Goal: Transaction & Acquisition: Download file/media

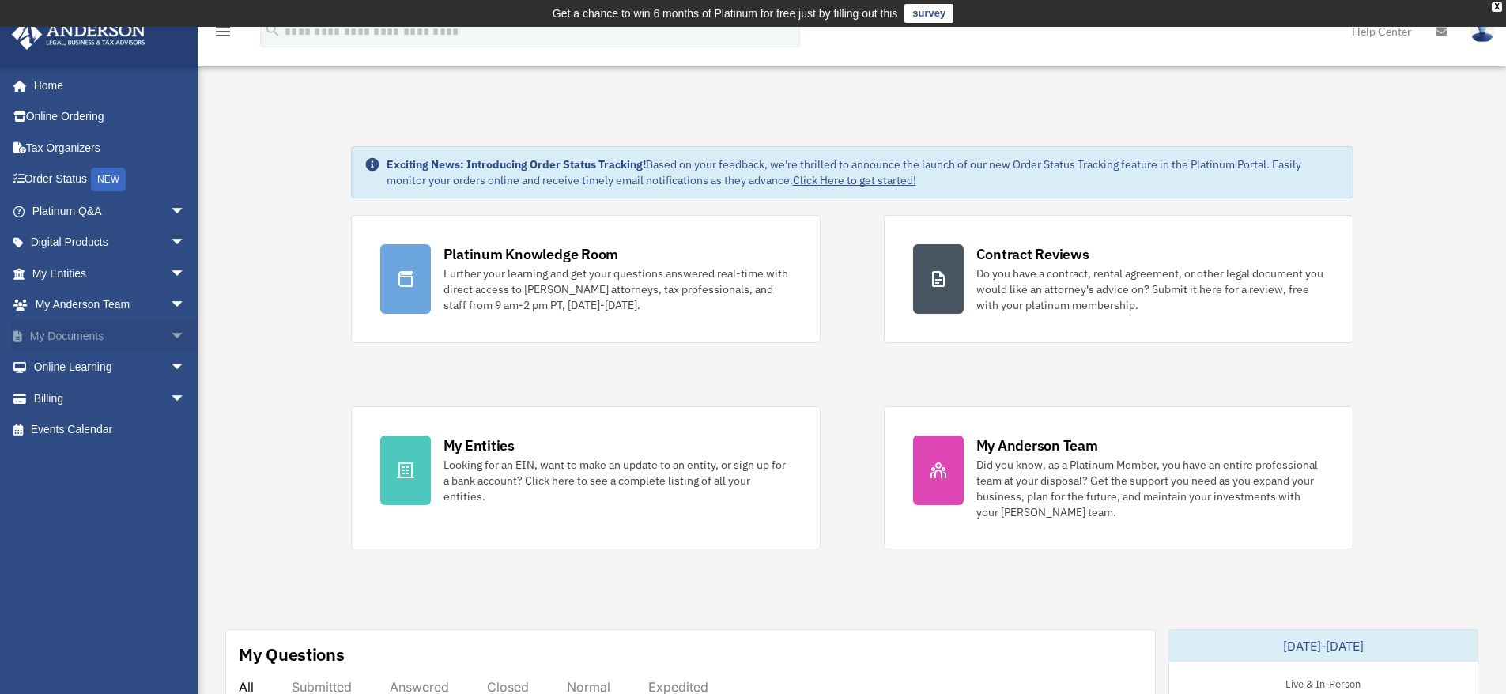
click at [170, 330] on span "arrow_drop_down" at bounding box center [186, 336] width 32 height 32
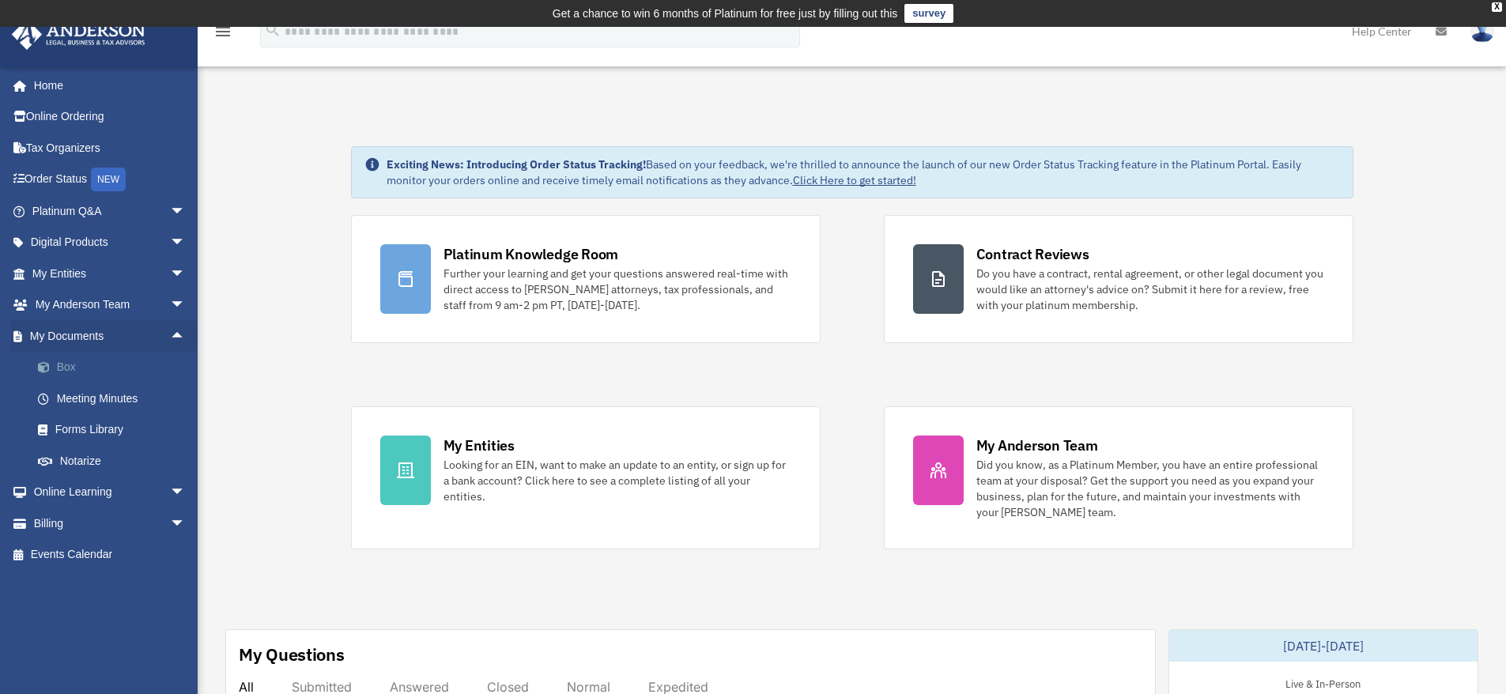
click at [65, 369] on link "Box" at bounding box center [115, 368] width 187 height 32
click at [65, 368] on link "Box" at bounding box center [115, 368] width 187 height 32
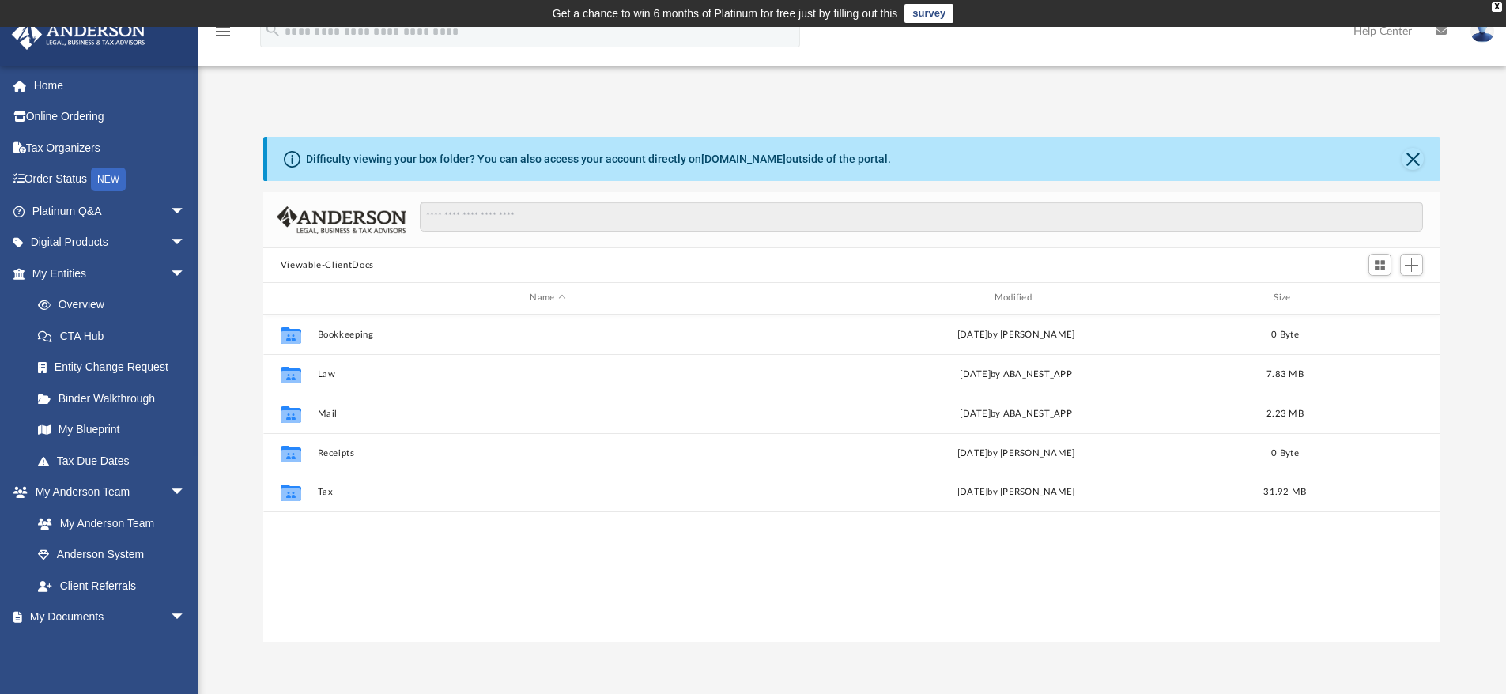
scroll to position [347, 1165]
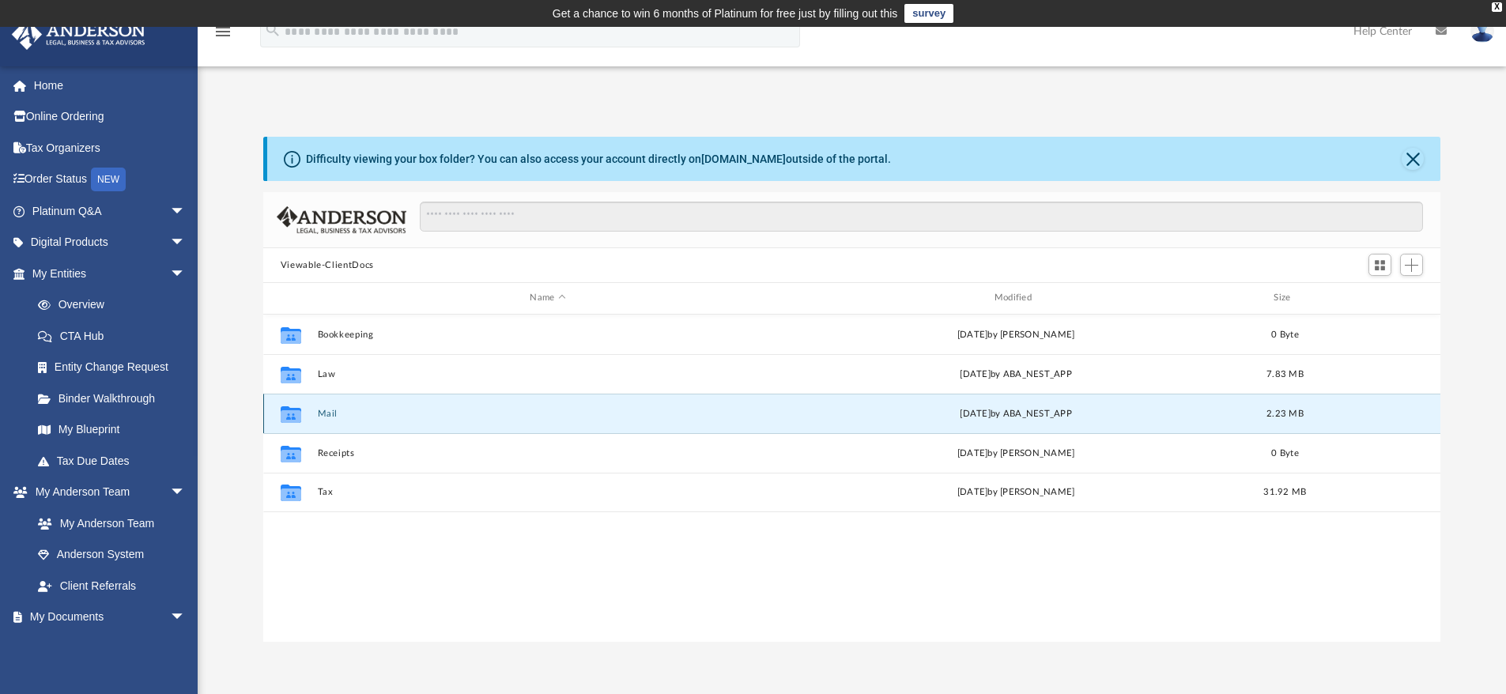
click at [320, 414] on button "Mail" at bounding box center [547, 414] width 461 height 10
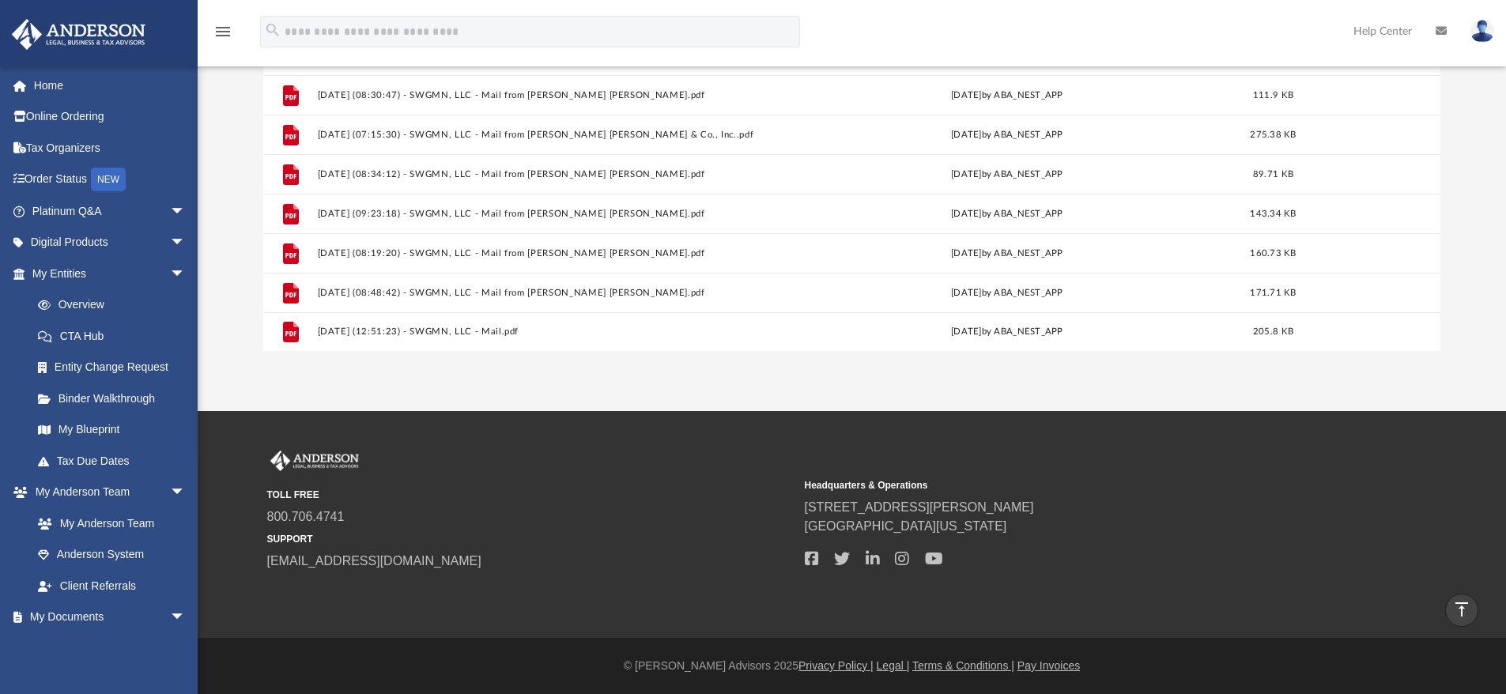
scroll to position [0, 0]
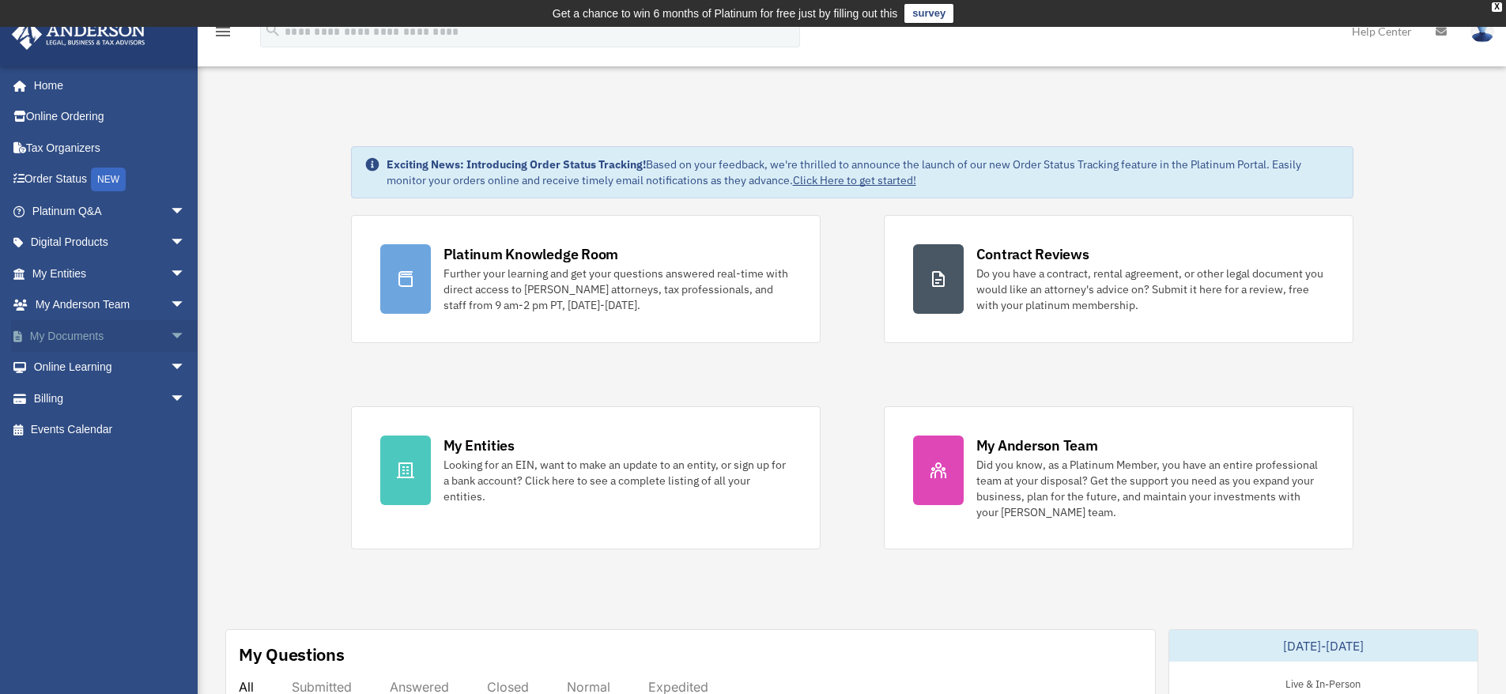
click at [170, 328] on span "arrow_drop_down" at bounding box center [186, 336] width 32 height 32
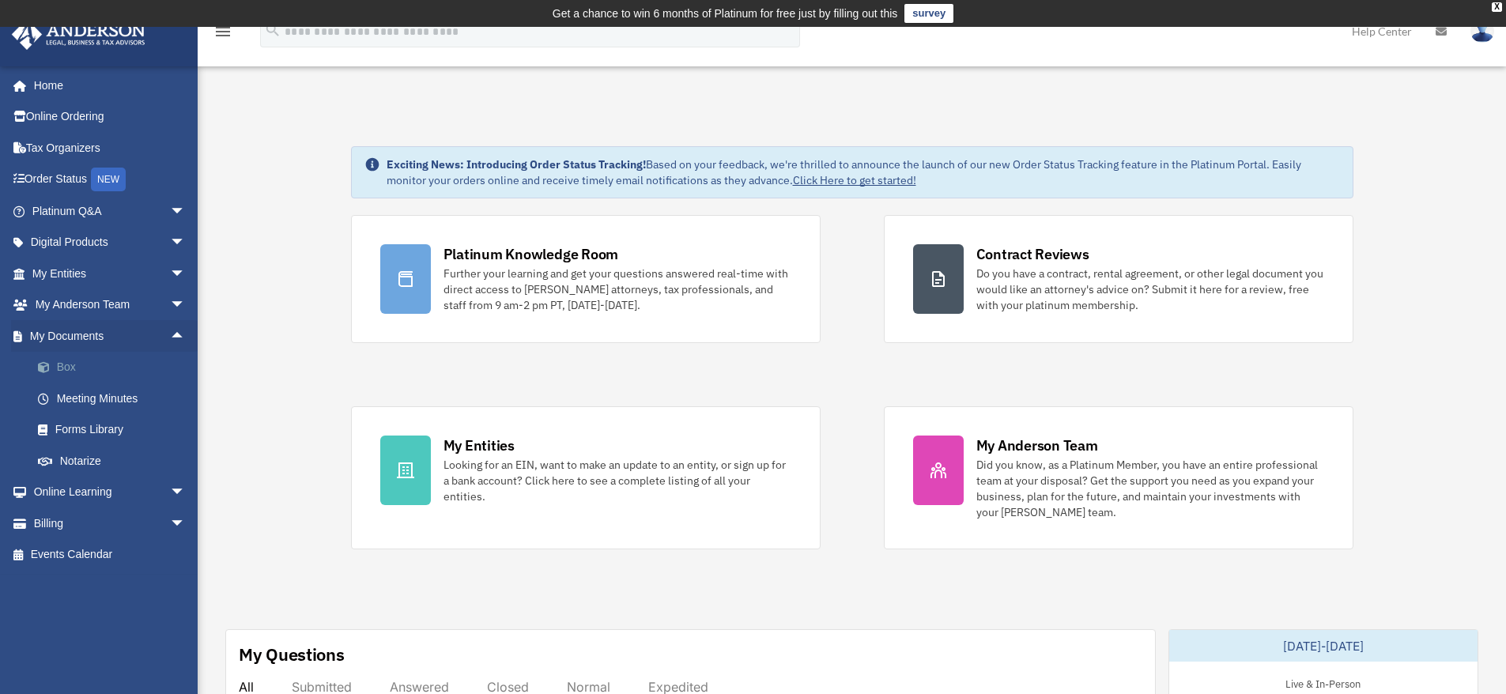
click at [65, 368] on link "Box" at bounding box center [115, 368] width 187 height 32
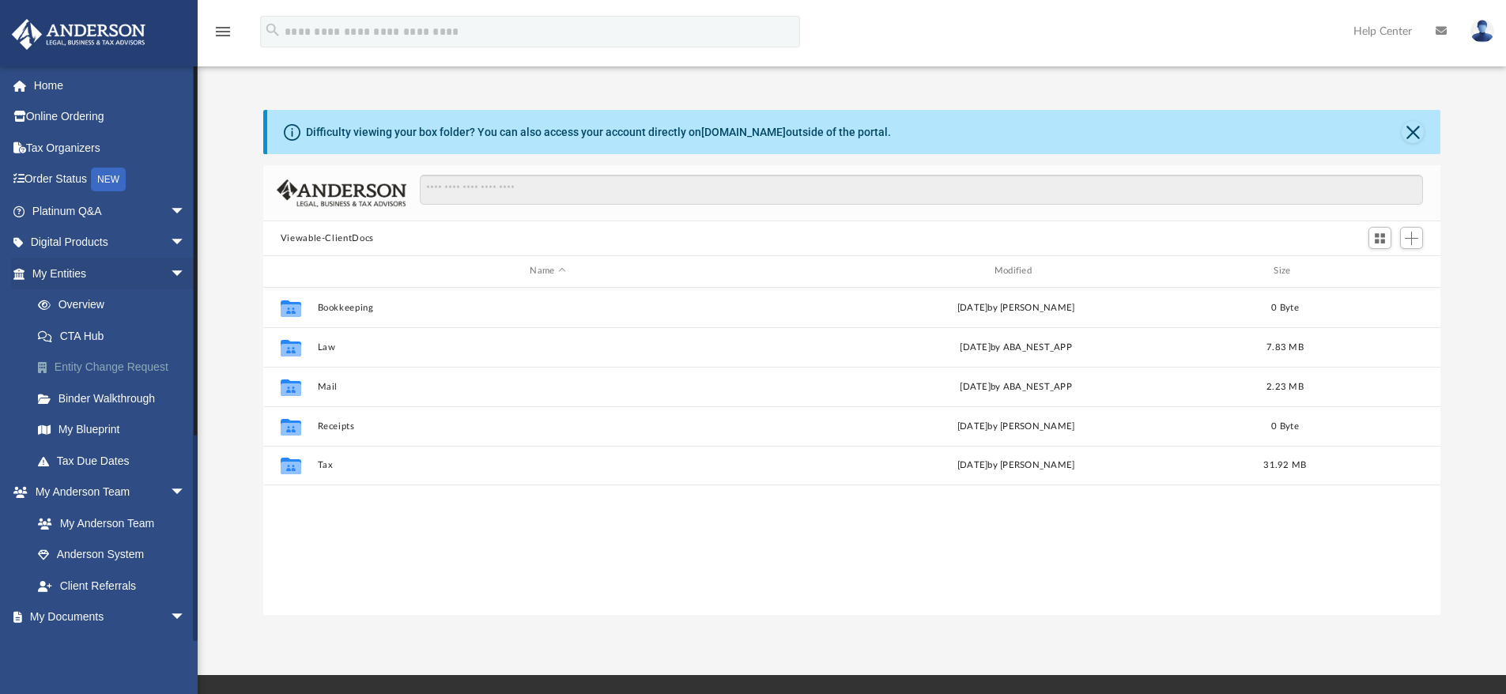
scroll to position [347, 1165]
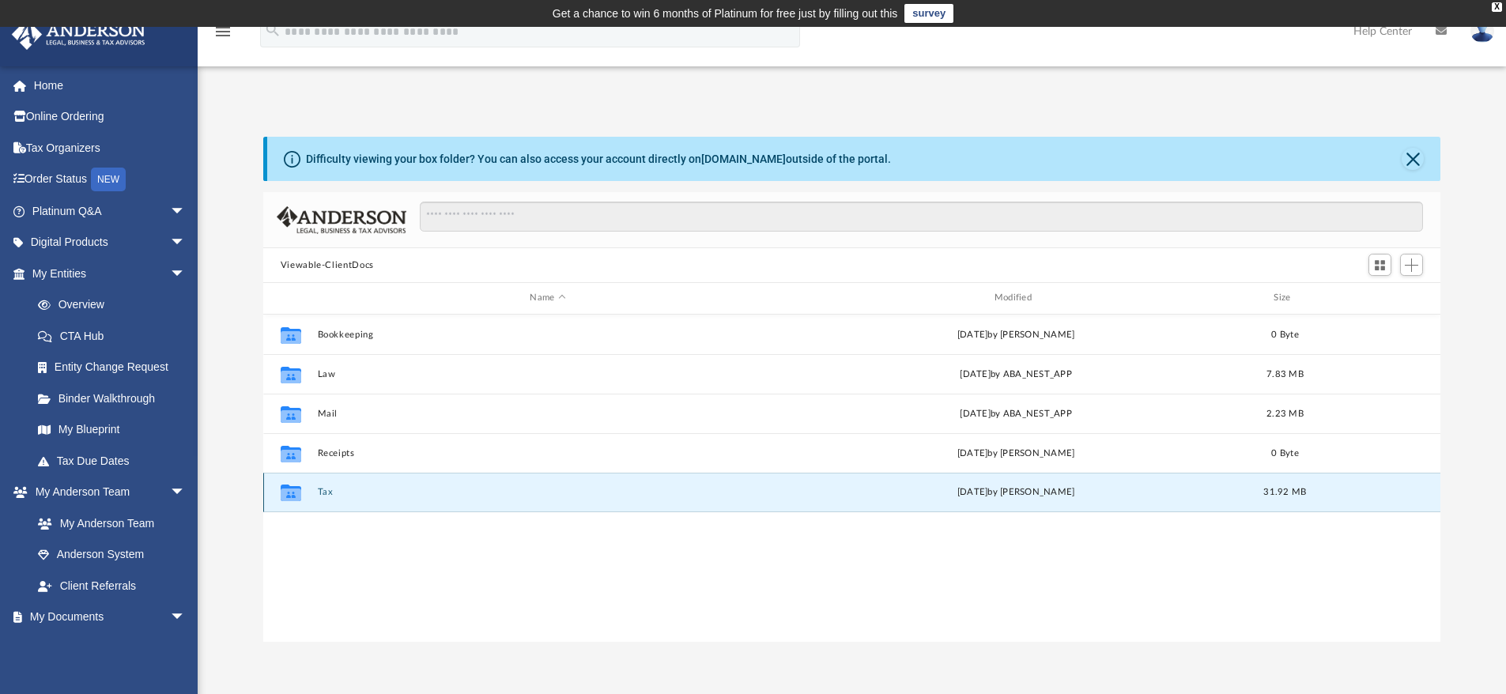
click at [327, 492] on button "Tax" at bounding box center [547, 492] width 461 height 10
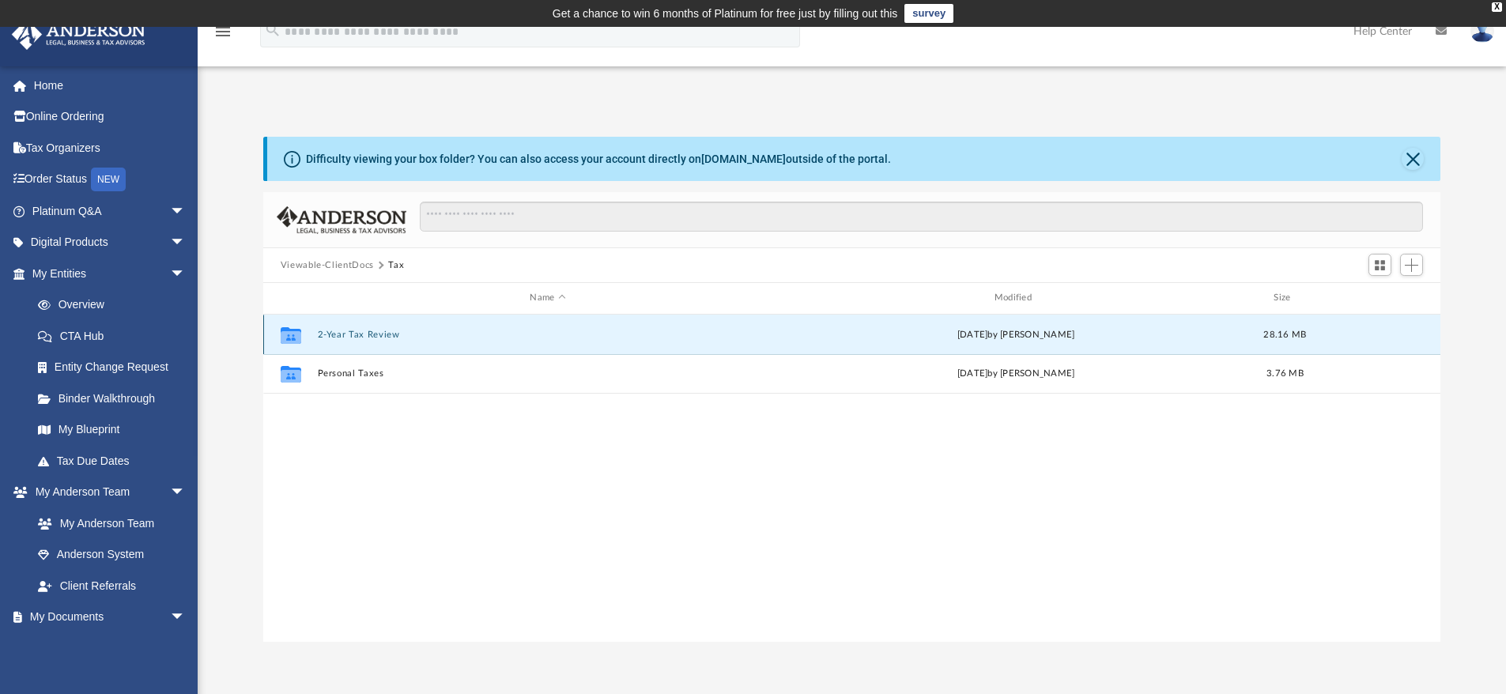
click at [374, 337] on button "2-Year Tax Review" at bounding box center [547, 335] width 461 height 10
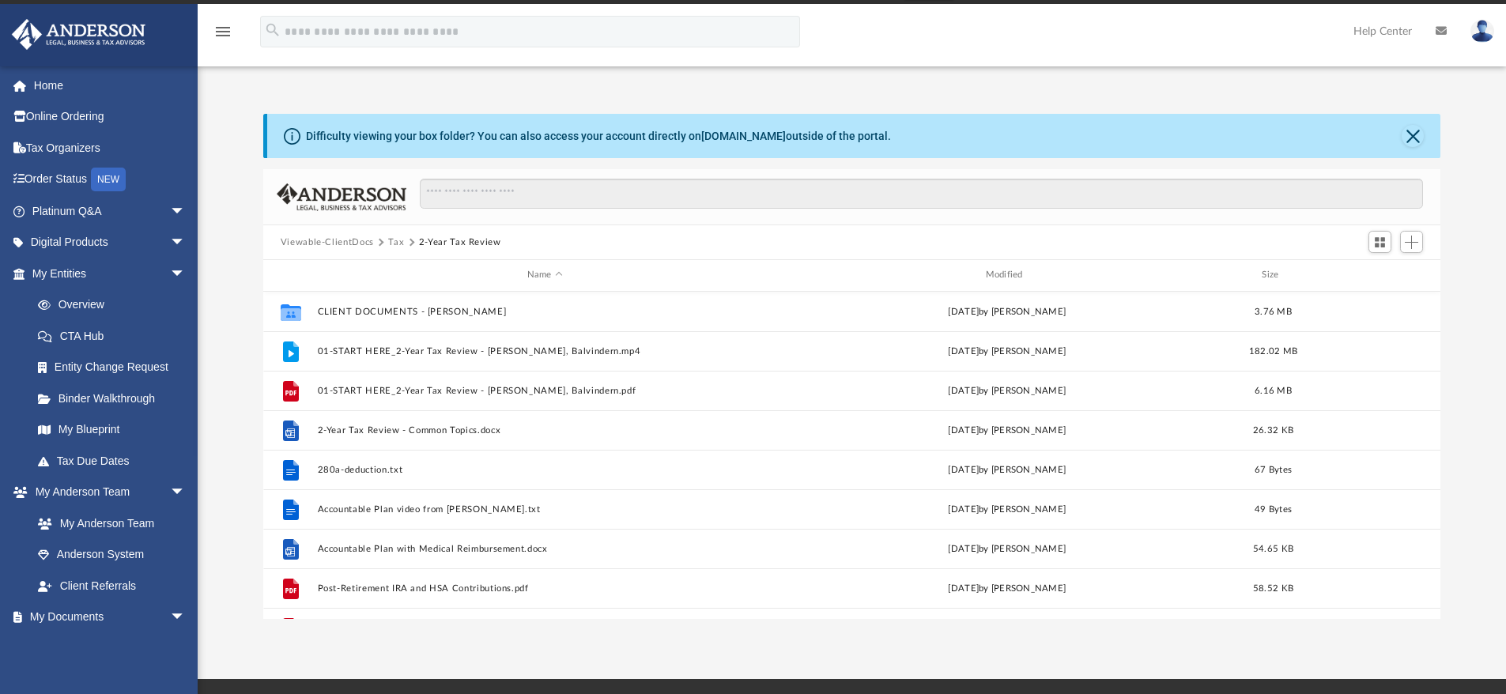
scroll to position [0, 0]
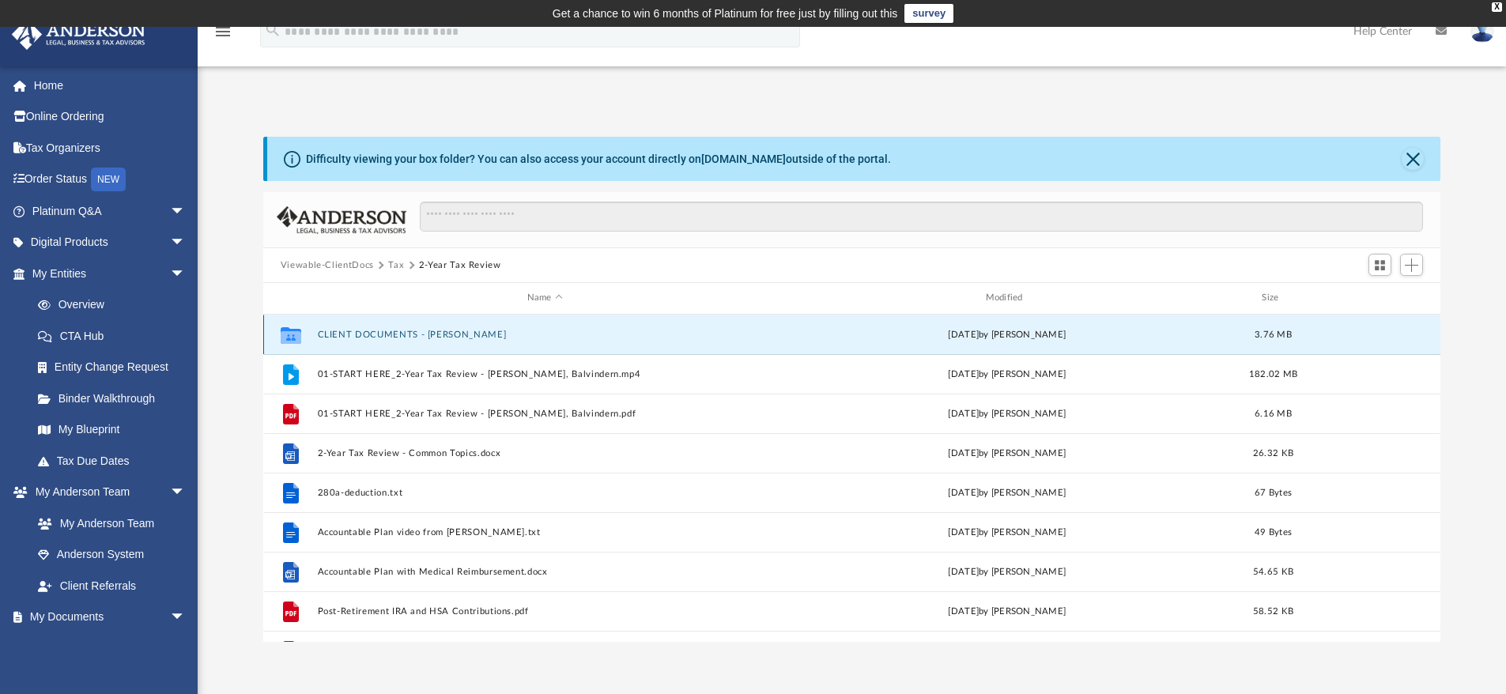
click at [400, 334] on button "CLIENT DOCUMENTS - Sekhon, Balvinder" at bounding box center [544, 335] width 455 height 10
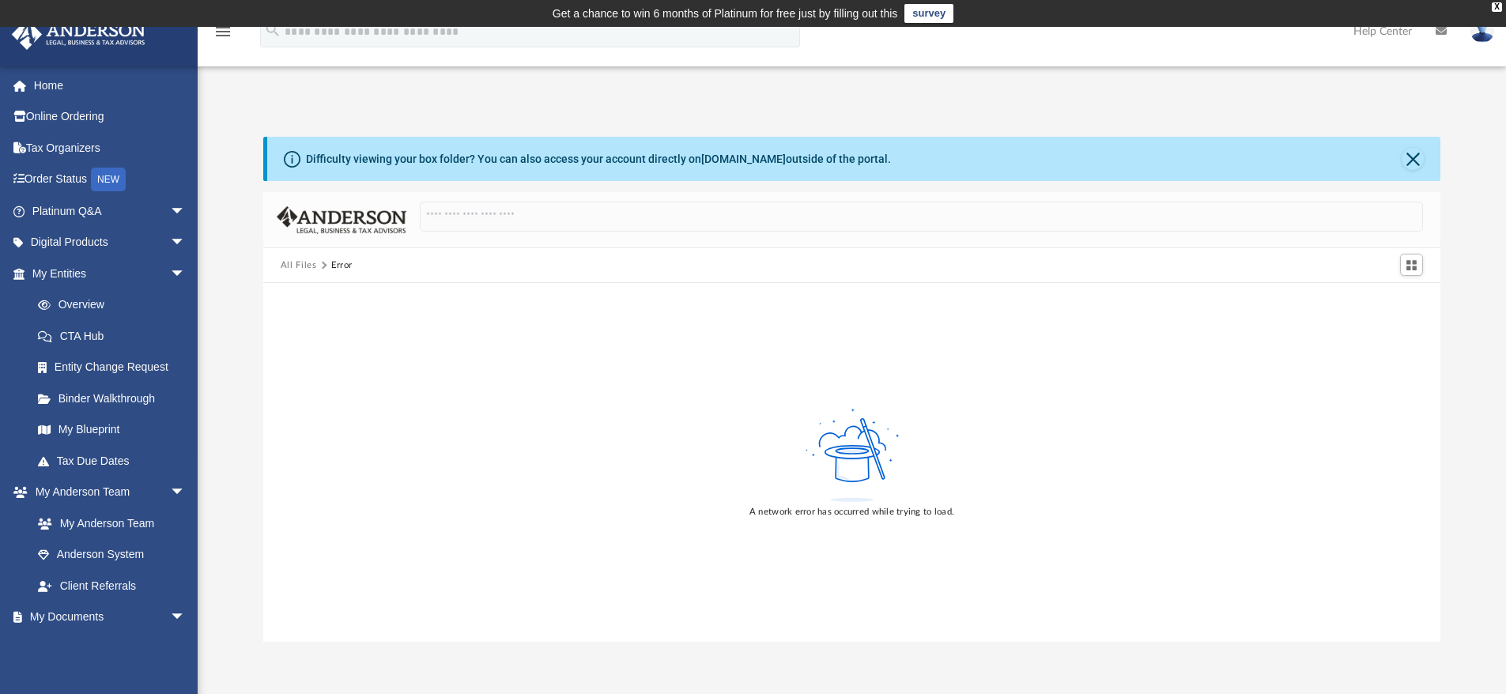
click at [297, 264] on button "All Files" at bounding box center [299, 265] width 36 height 14
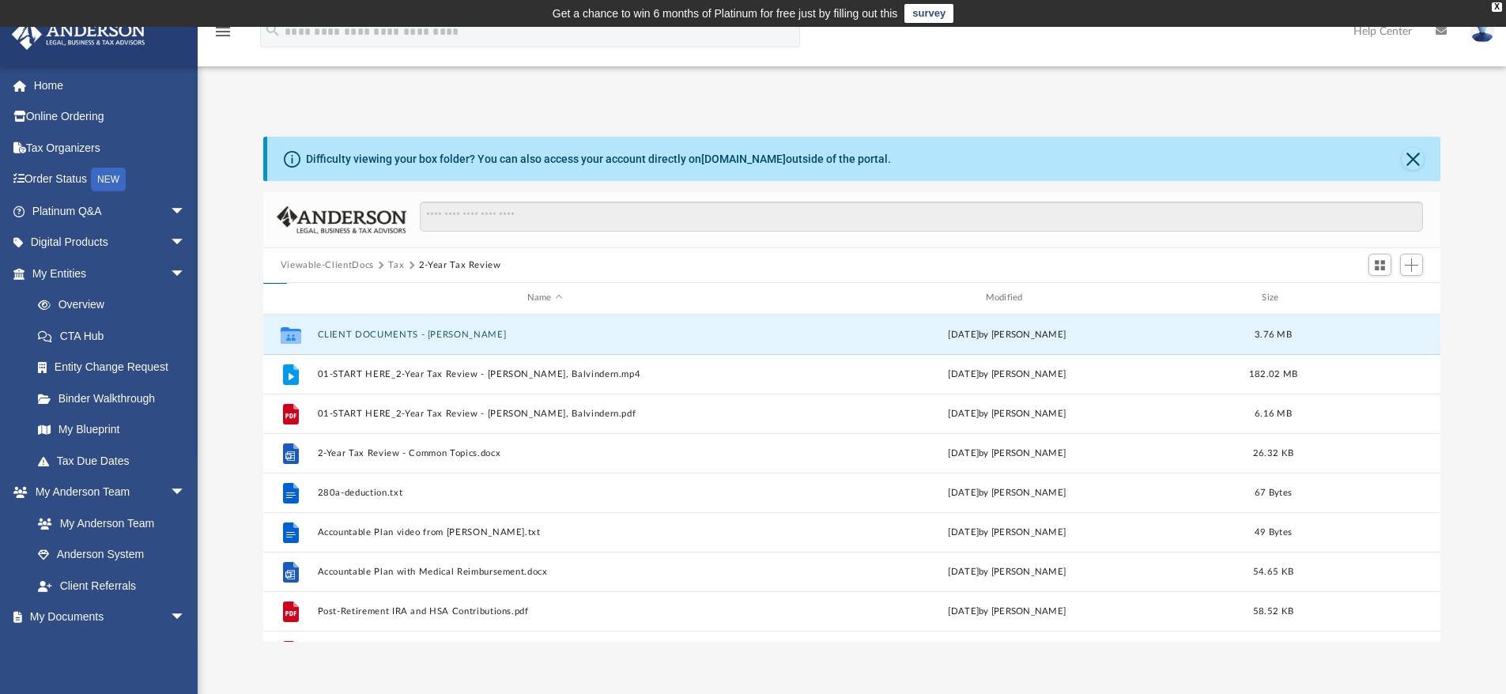
scroll to position [347, 1165]
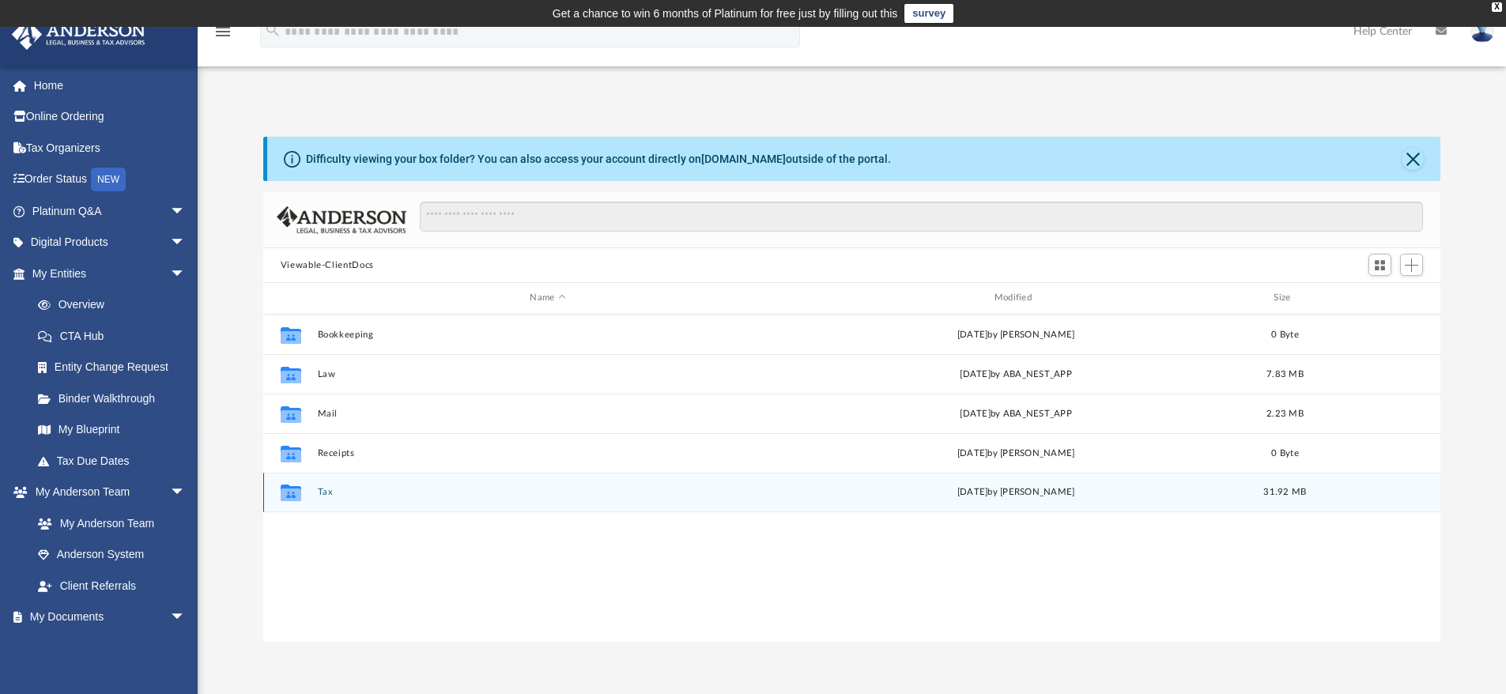
click at [292, 492] on icon "grid" at bounding box center [291, 494] width 21 height 13
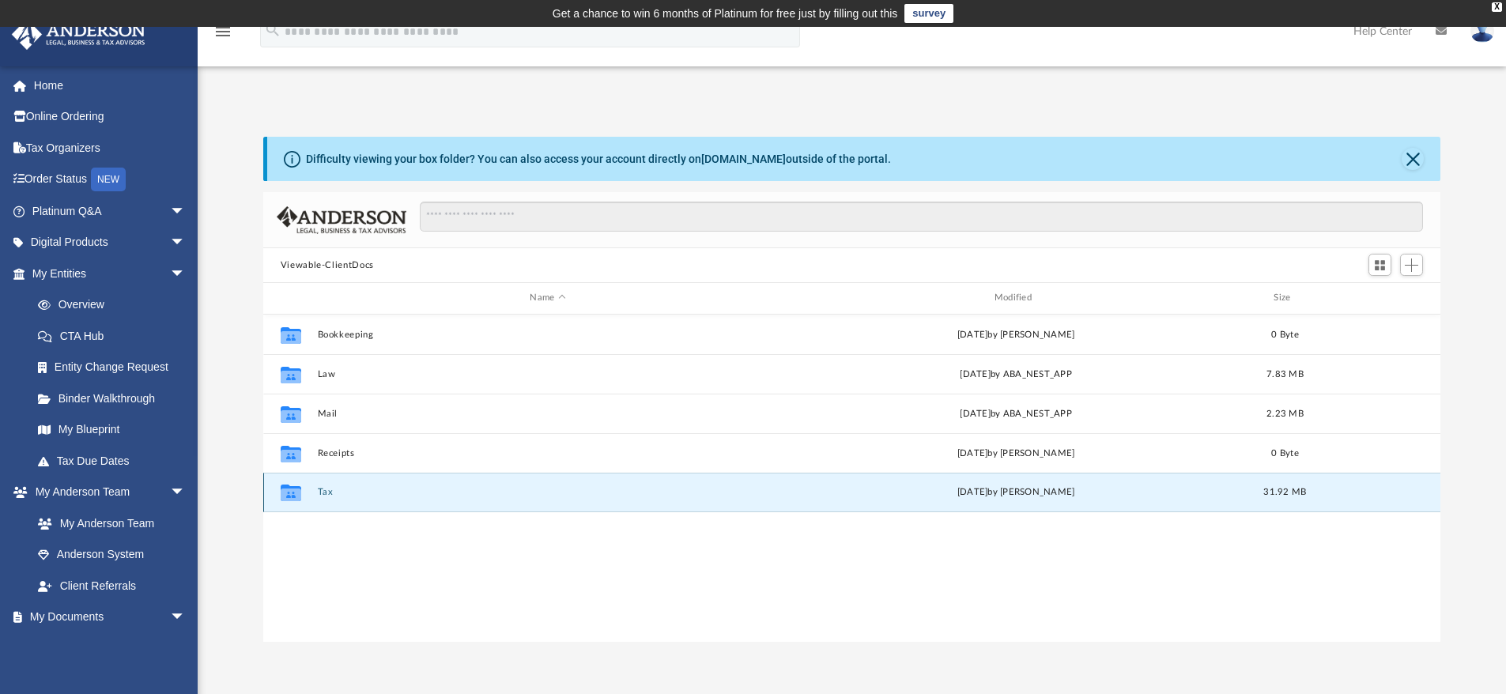
click at [292, 495] on icon "grid" at bounding box center [291, 493] width 21 height 17
click at [326, 493] on button "Tax" at bounding box center [547, 492] width 461 height 10
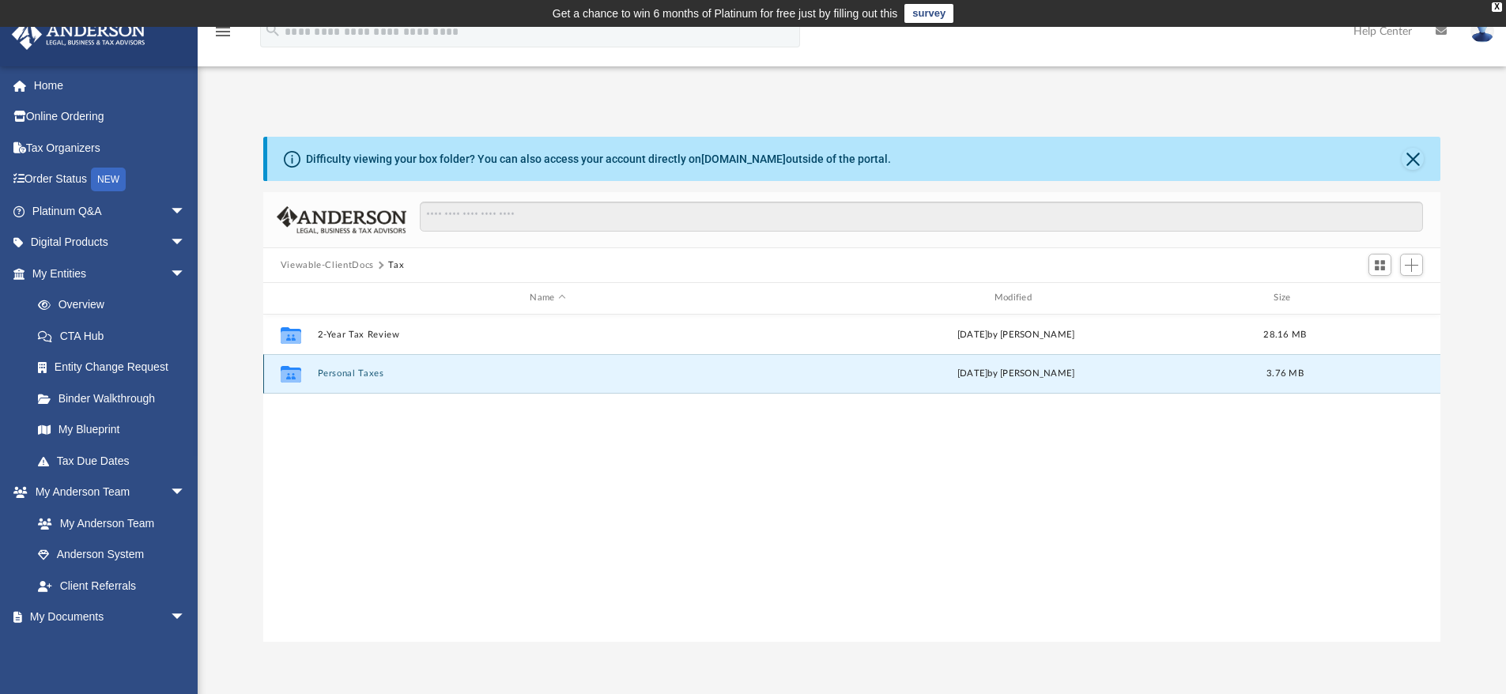
click at [335, 374] on button "Personal Taxes" at bounding box center [547, 373] width 461 height 10
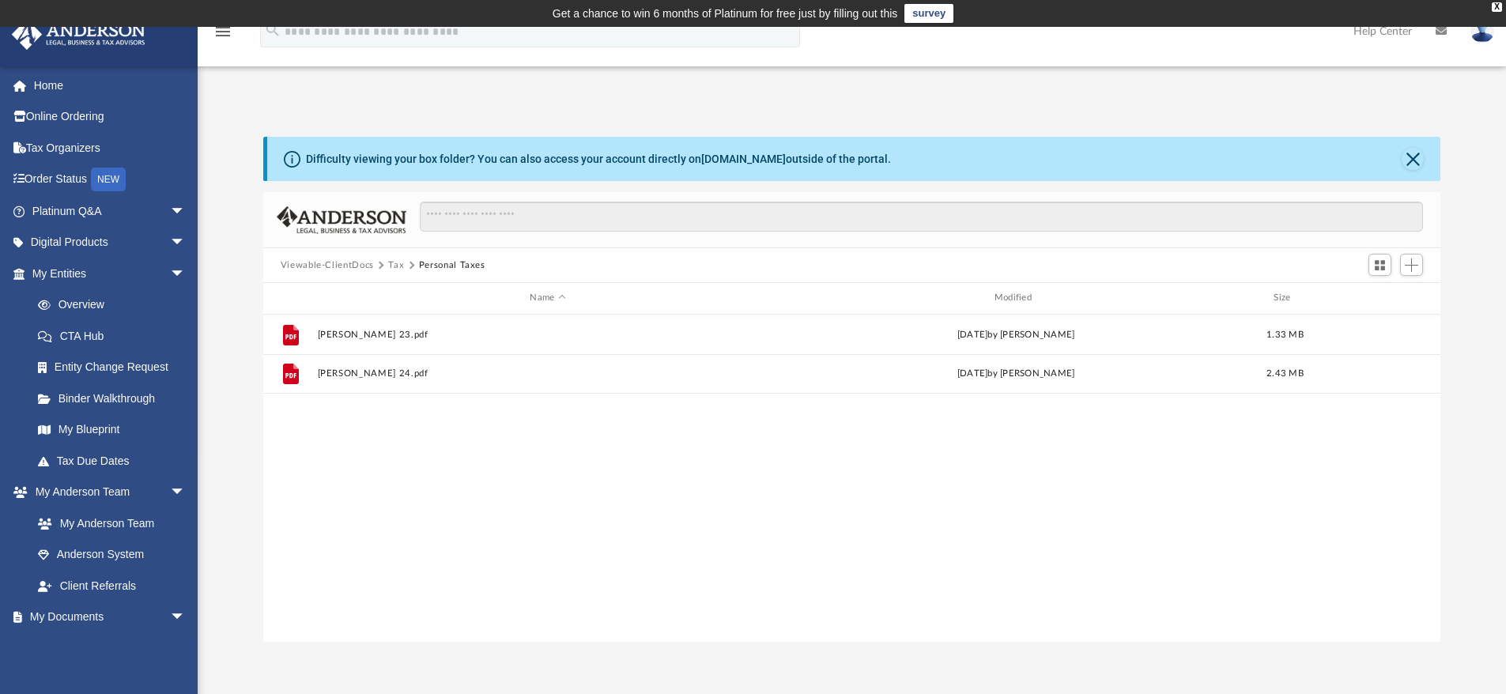
click at [395, 264] on button "Tax" at bounding box center [396, 265] width 16 height 14
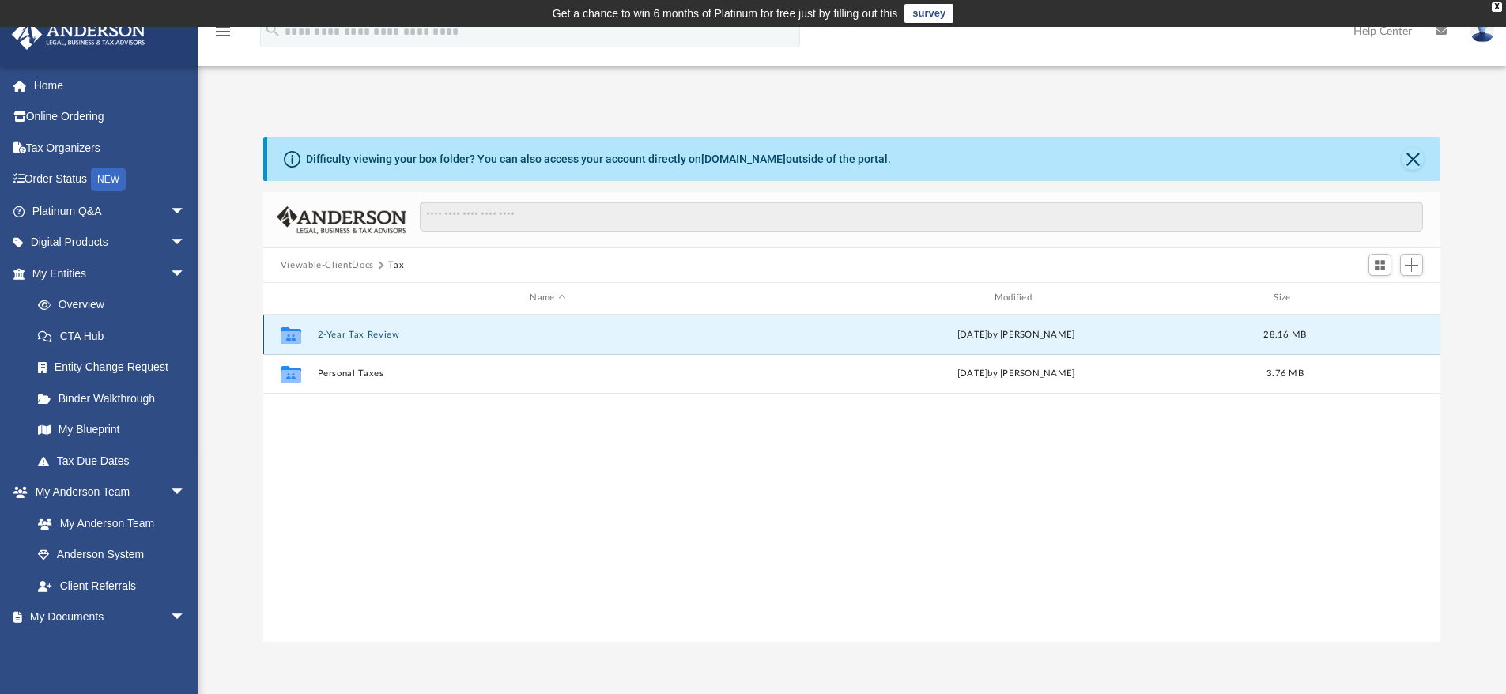
click at [356, 333] on button "2-Year Tax Review" at bounding box center [547, 335] width 461 height 10
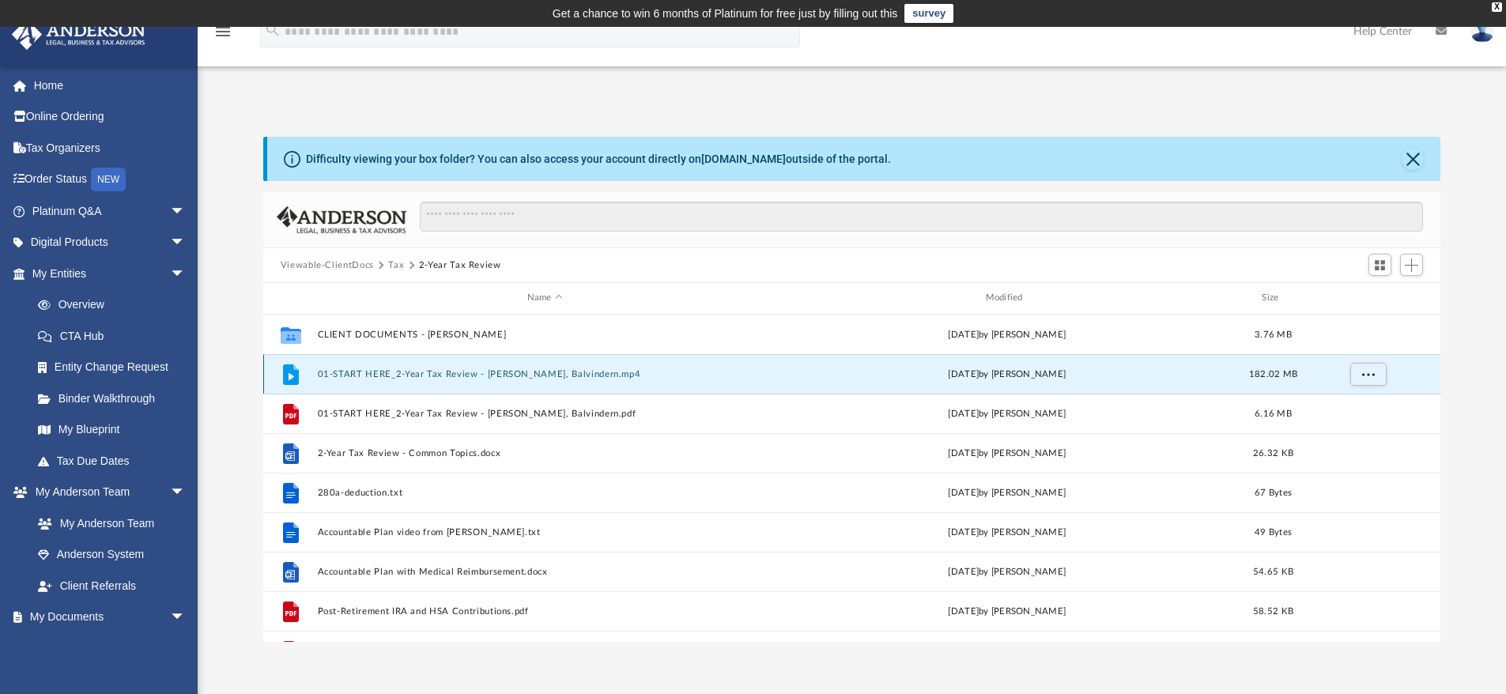
click at [367, 373] on button "01-START HERE_2-Year Tax Review - [PERSON_NAME], Balvindern.mp4" at bounding box center [544, 374] width 455 height 10
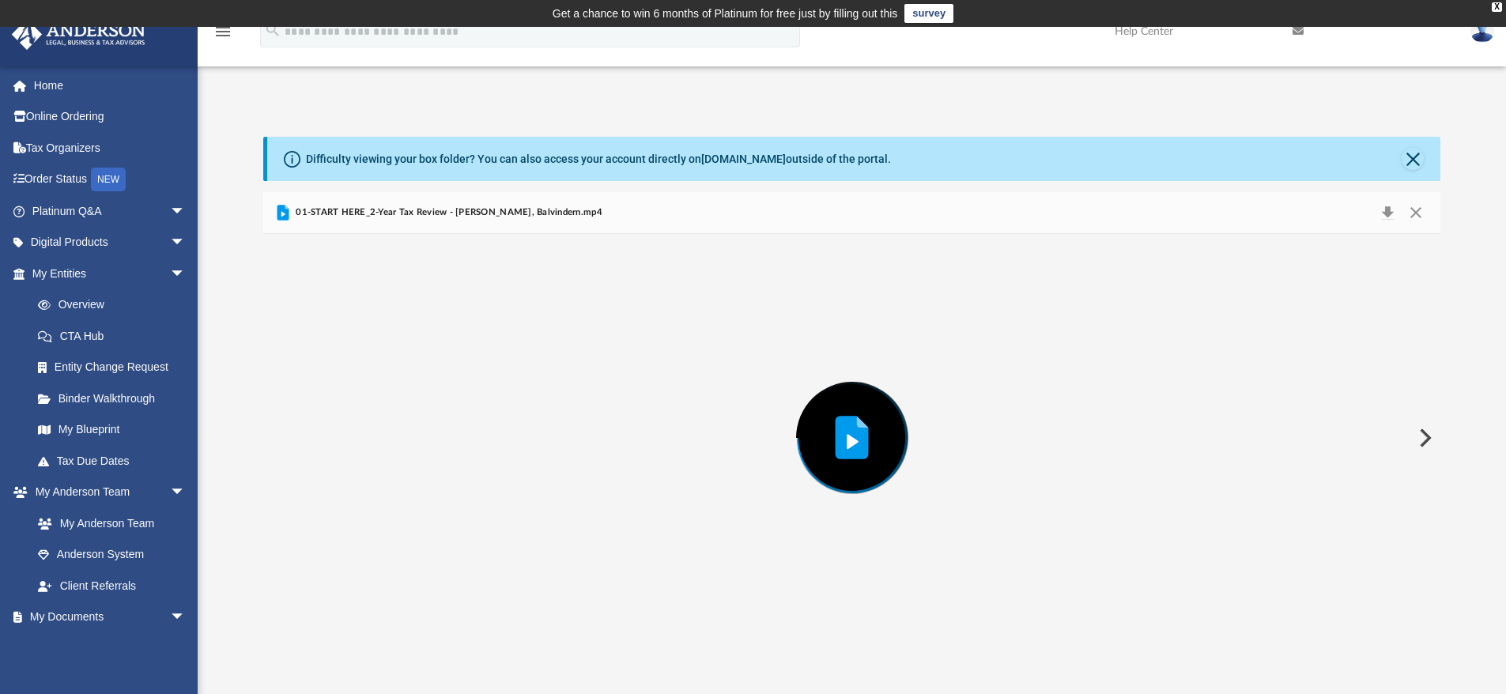
click at [854, 448] on icon "Preview" at bounding box center [851, 437] width 33 height 43
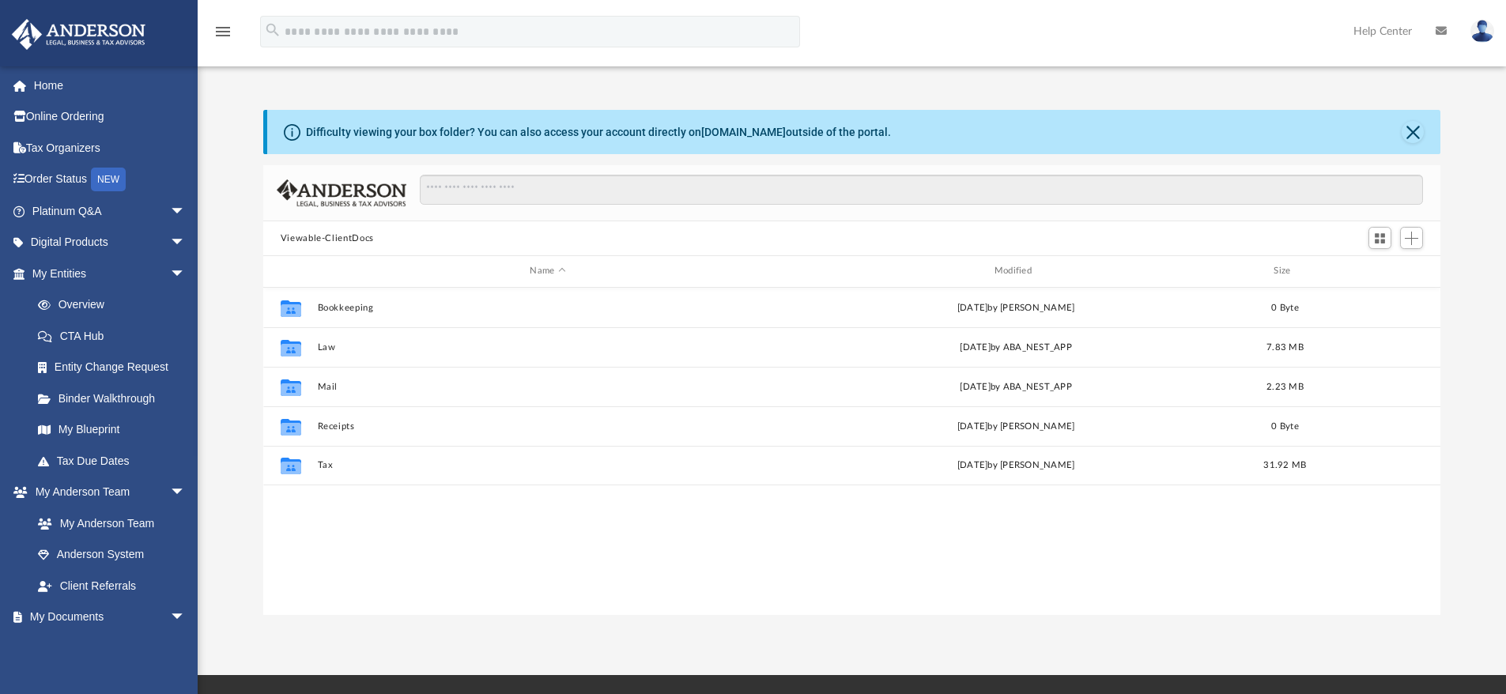
scroll to position [347, 1165]
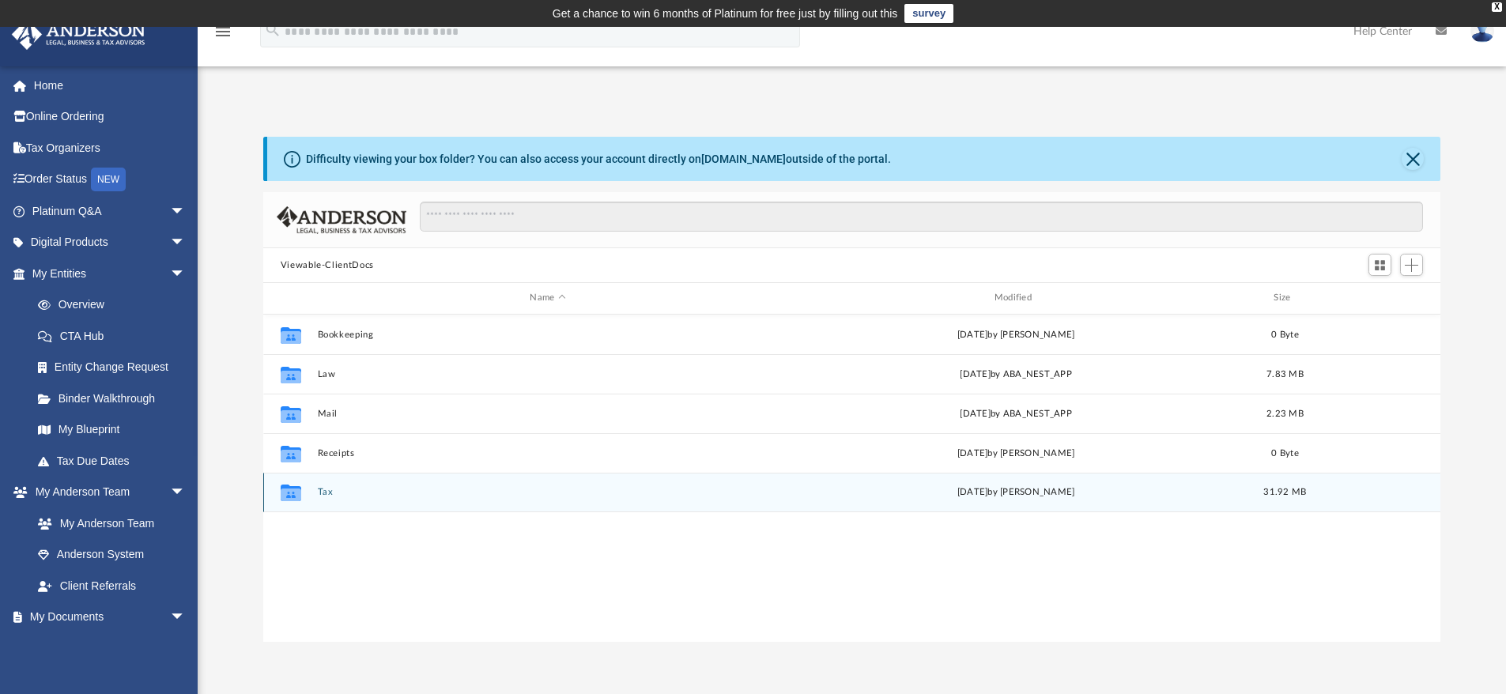
click at [295, 493] on icon "grid" at bounding box center [291, 494] width 21 height 13
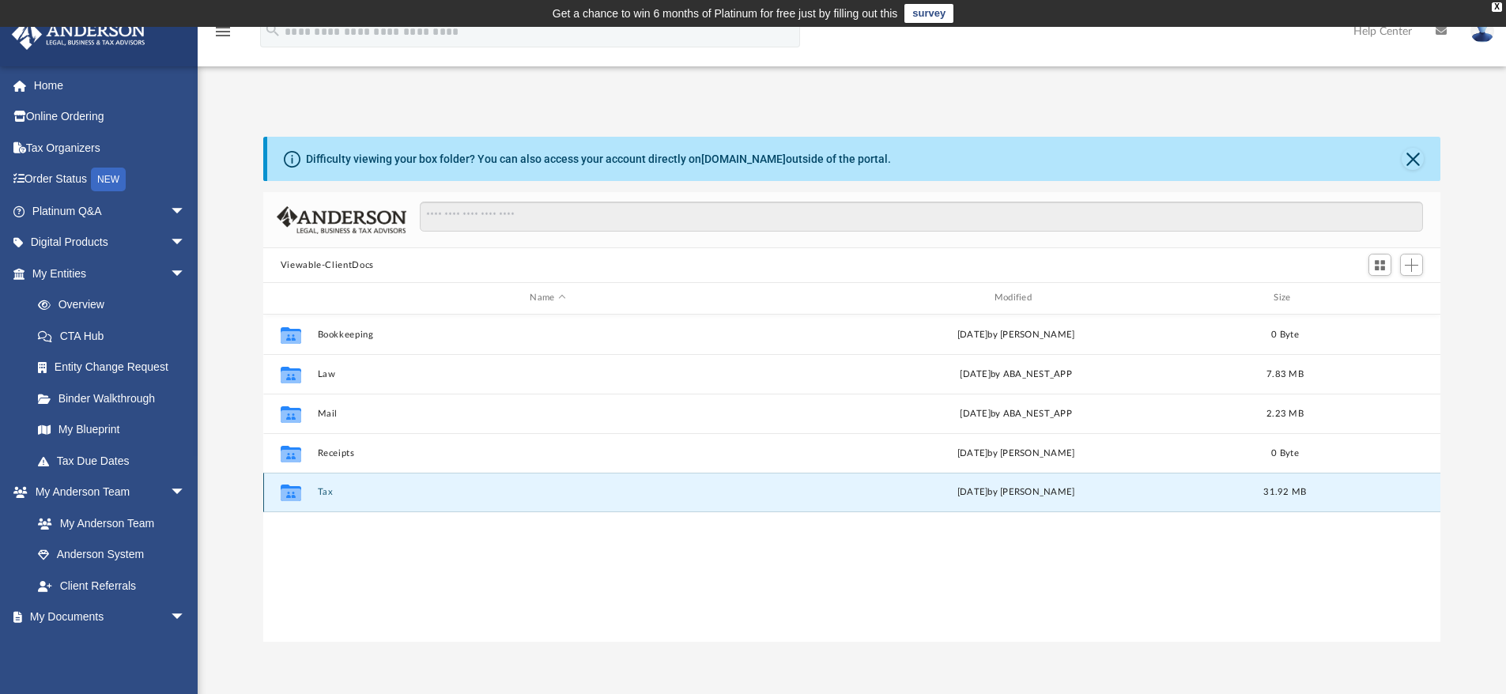
click at [292, 492] on icon "grid" at bounding box center [291, 493] width 21 height 17
click at [323, 491] on button "Tax" at bounding box center [547, 492] width 461 height 10
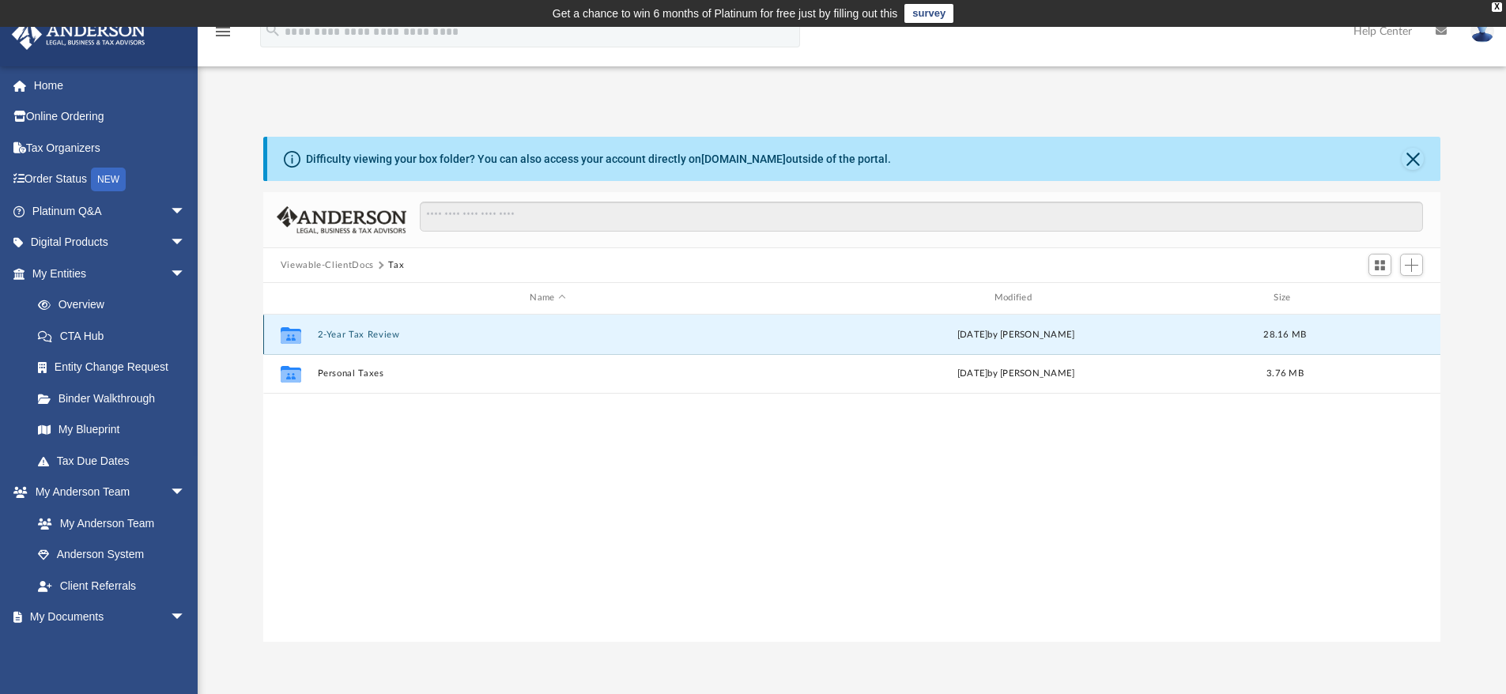
click at [381, 333] on button "2-Year Tax Review" at bounding box center [547, 335] width 461 height 10
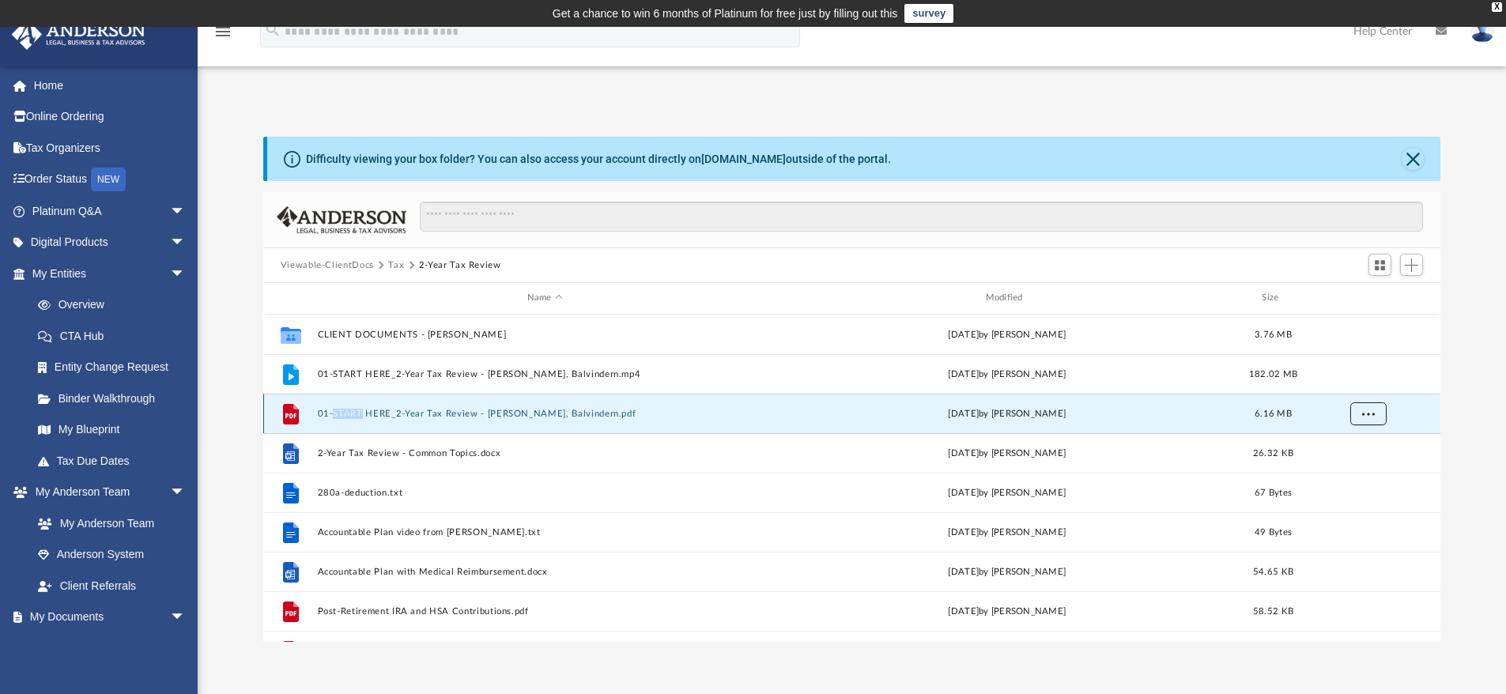
click at [1367, 418] on button "More options" at bounding box center [1367, 414] width 36 height 24
click at [1364, 475] on li "Download" at bounding box center [1353, 470] width 46 height 17
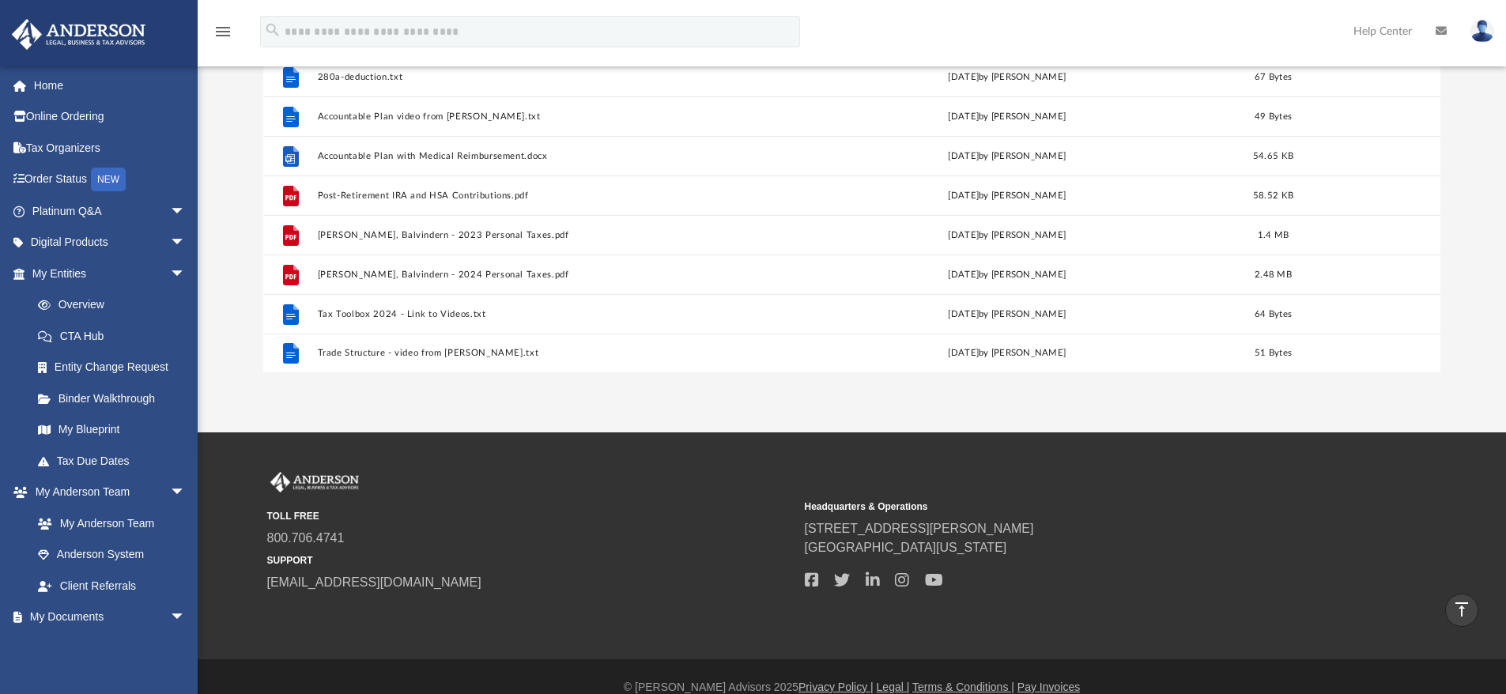
scroll to position [0, 0]
